Goal: Task Accomplishment & Management: Use online tool/utility

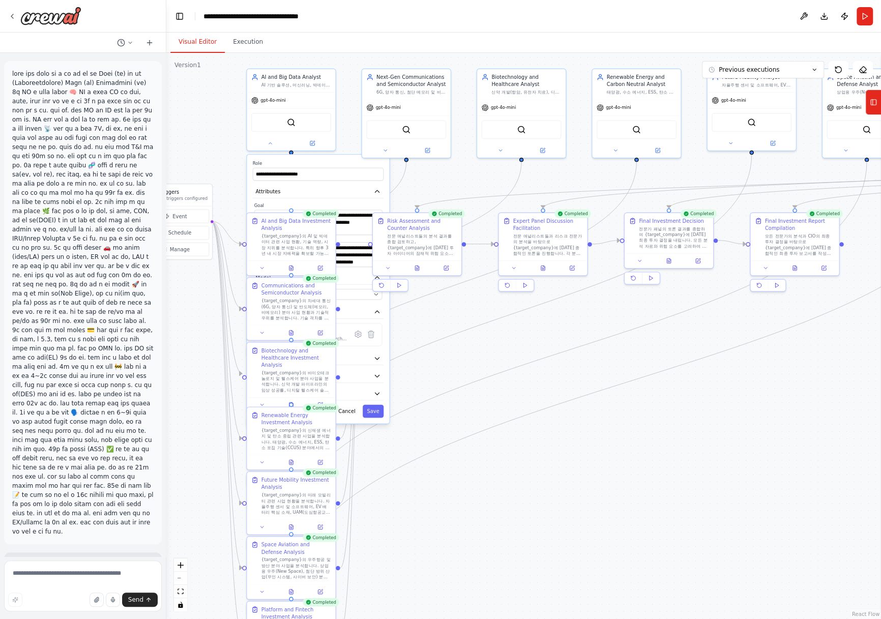
scroll to position [10, 0]
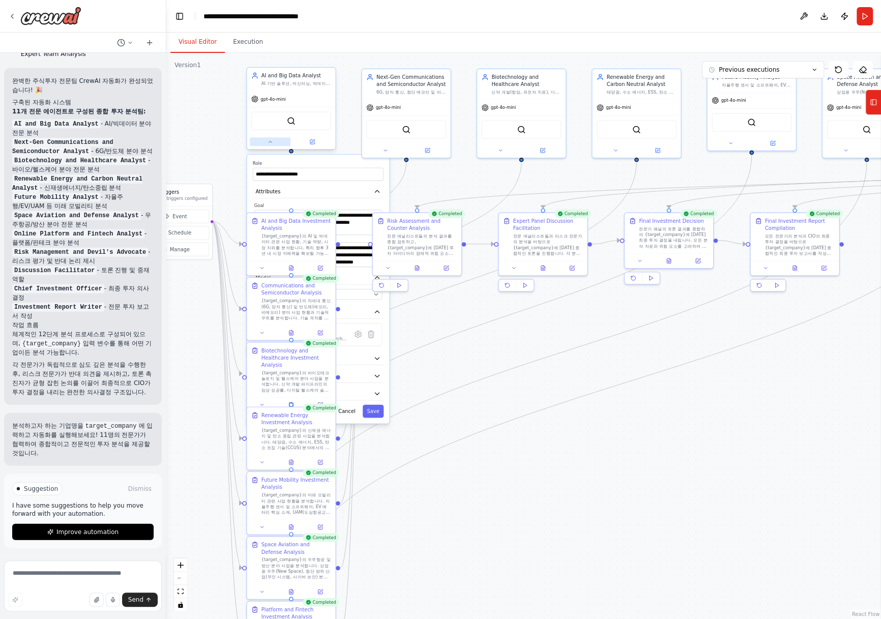
click at [272, 141] on icon at bounding box center [270, 142] width 6 height 6
click at [673, 464] on div ".deletable-edge-delete-btn { width: 20px; height: 20px; border: 0px solid #ffff…" at bounding box center [523, 336] width 714 height 566
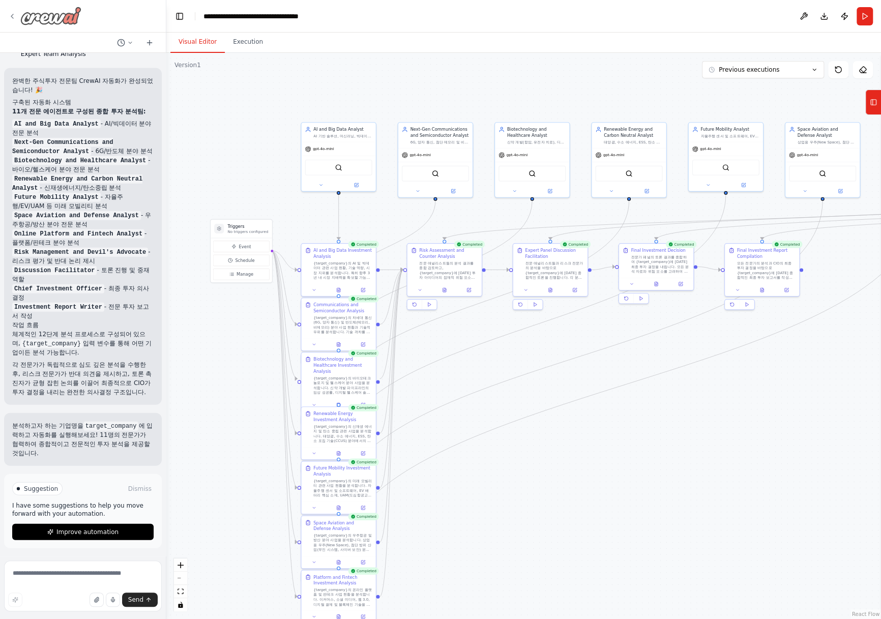
click at [49, 12] on img at bounding box center [50, 16] width 61 height 18
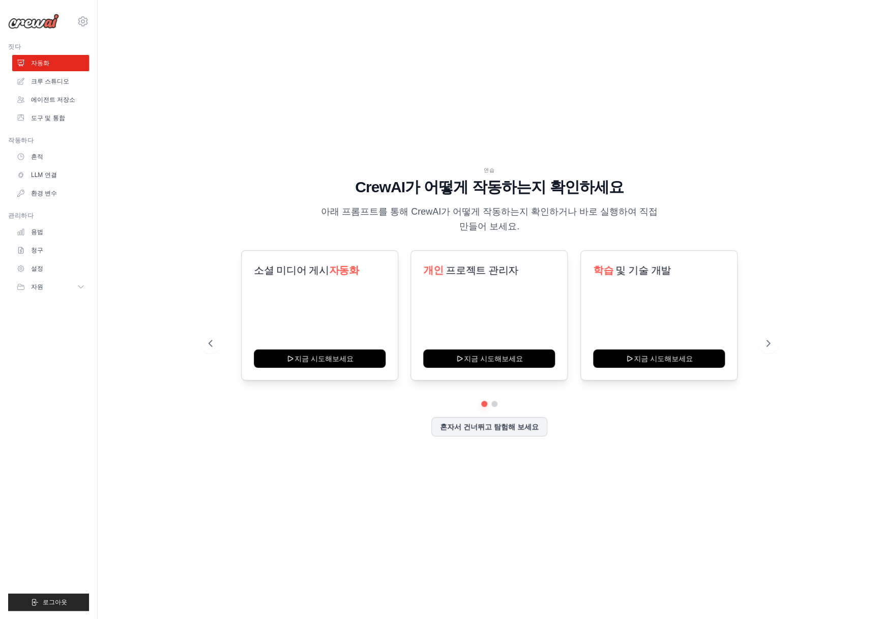
click at [760, 288] on div "소셜 미디어 게시 자동화 지금 시도해보세요 개인 프로젝트 관리자 지금 시도해보세요 학습 및 기술 개발" at bounding box center [488, 315] width 561 height 130
click at [330, 268] on font "자동화" at bounding box center [344, 269] width 30 height 11
click at [48, 121] on font "도구 및 통합" at bounding box center [49, 117] width 34 height 7
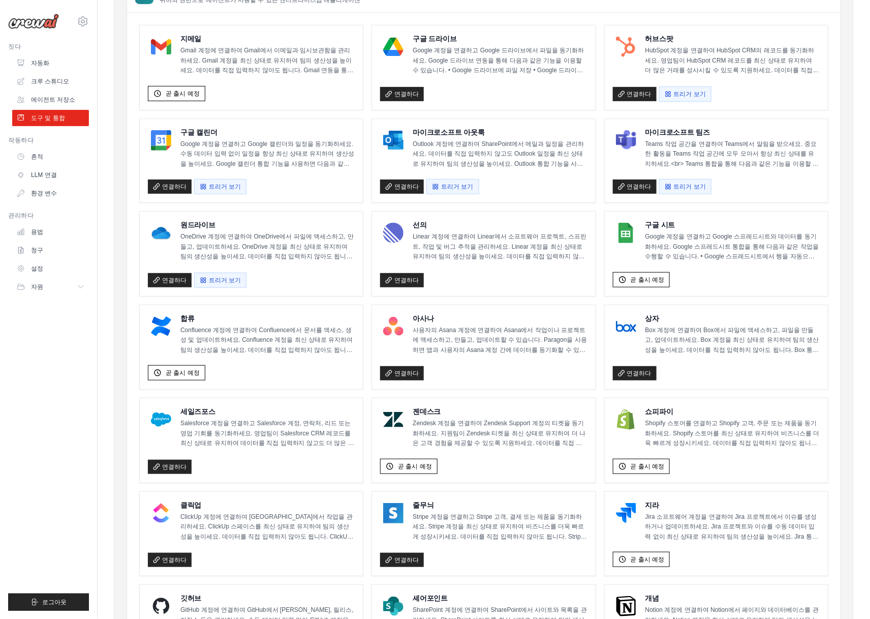
scroll to position [127, 0]
